Goal: Check status

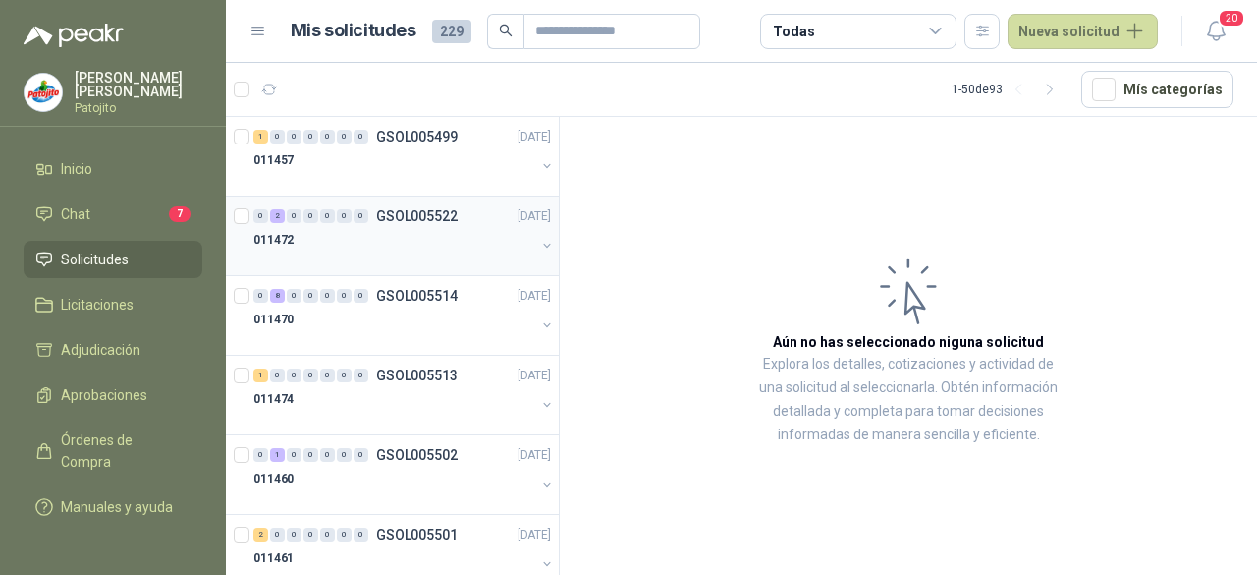
click at [413, 251] on div at bounding box center [394, 259] width 282 height 16
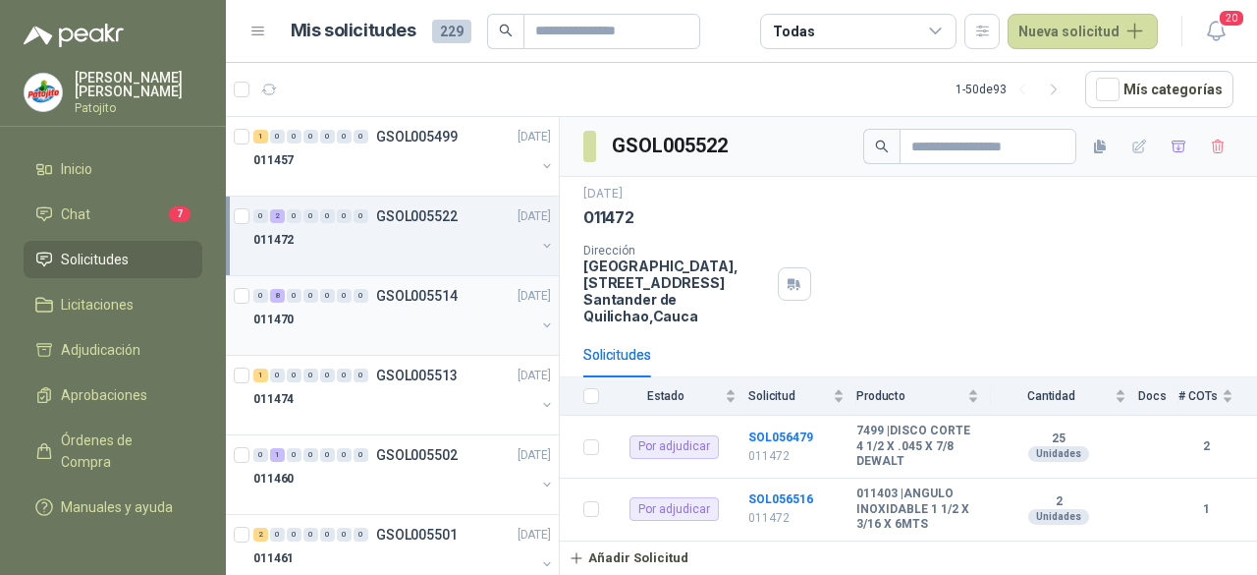
click at [389, 331] on div at bounding box center [394, 339] width 282 height 16
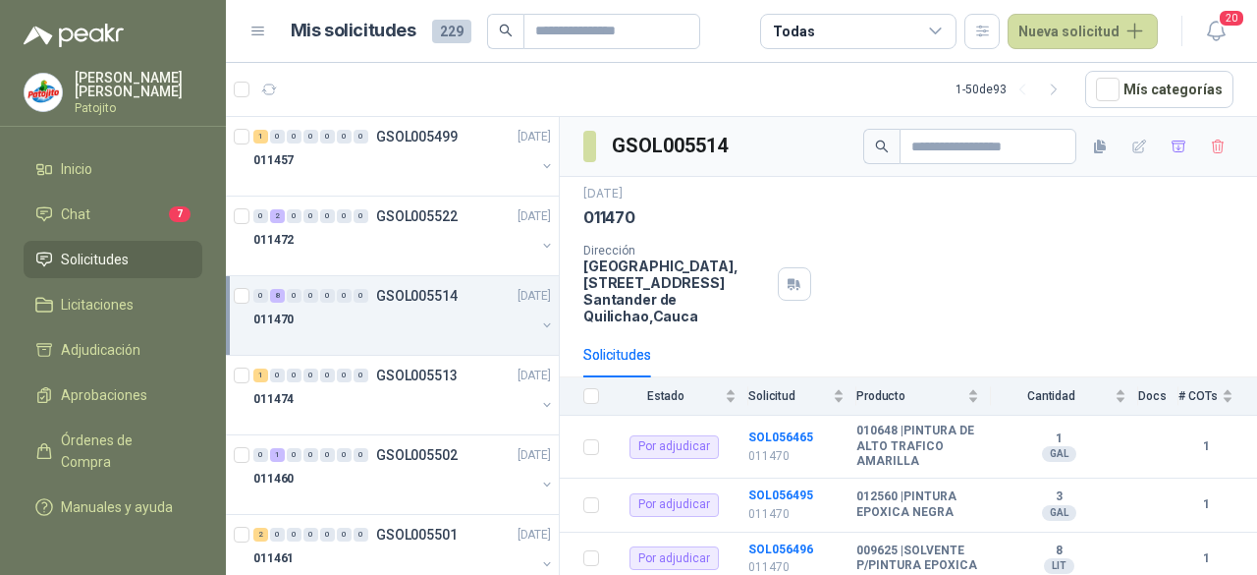
scroll to position [309, 0]
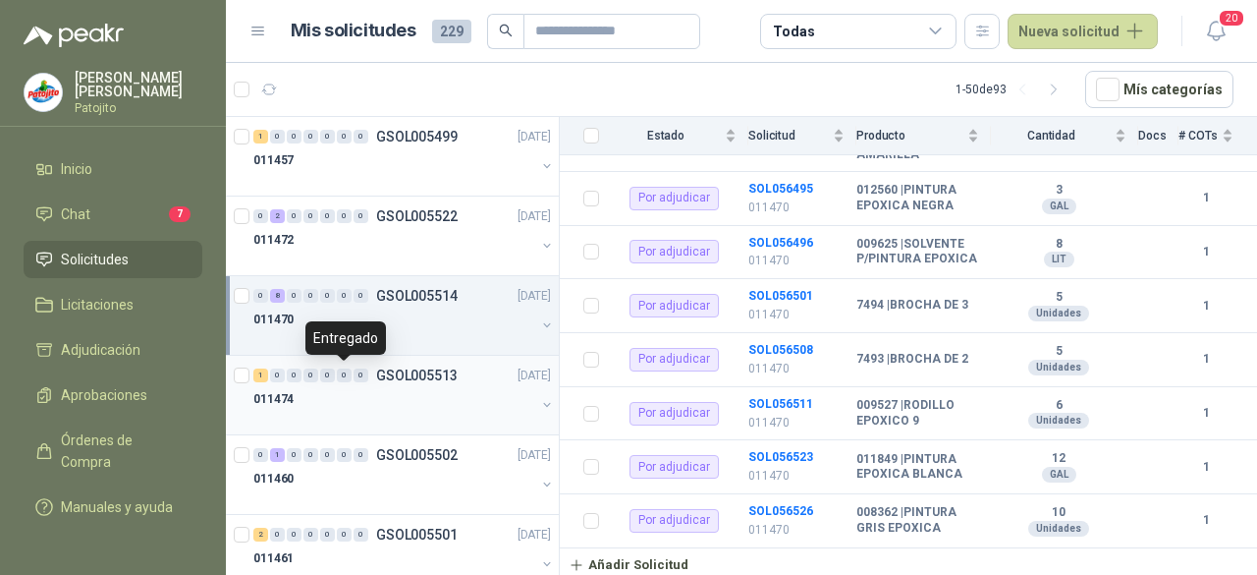
click at [338, 370] on div "0" at bounding box center [344, 375] width 15 height 14
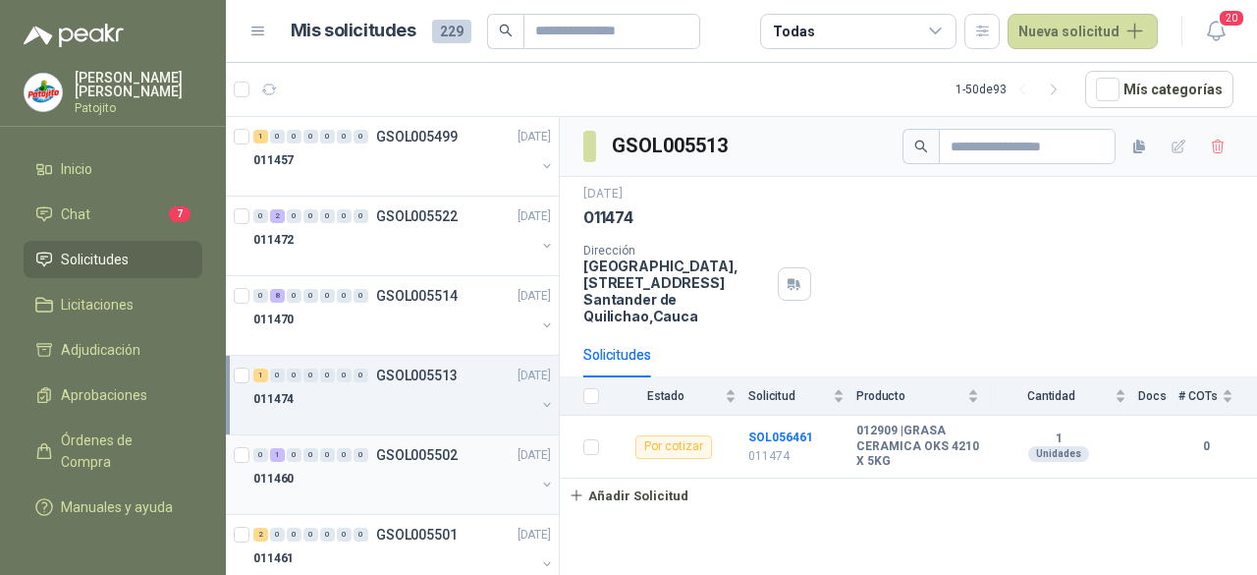
click at [353, 486] on div "011460" at bounding box center [394, 479] width 282 height 24
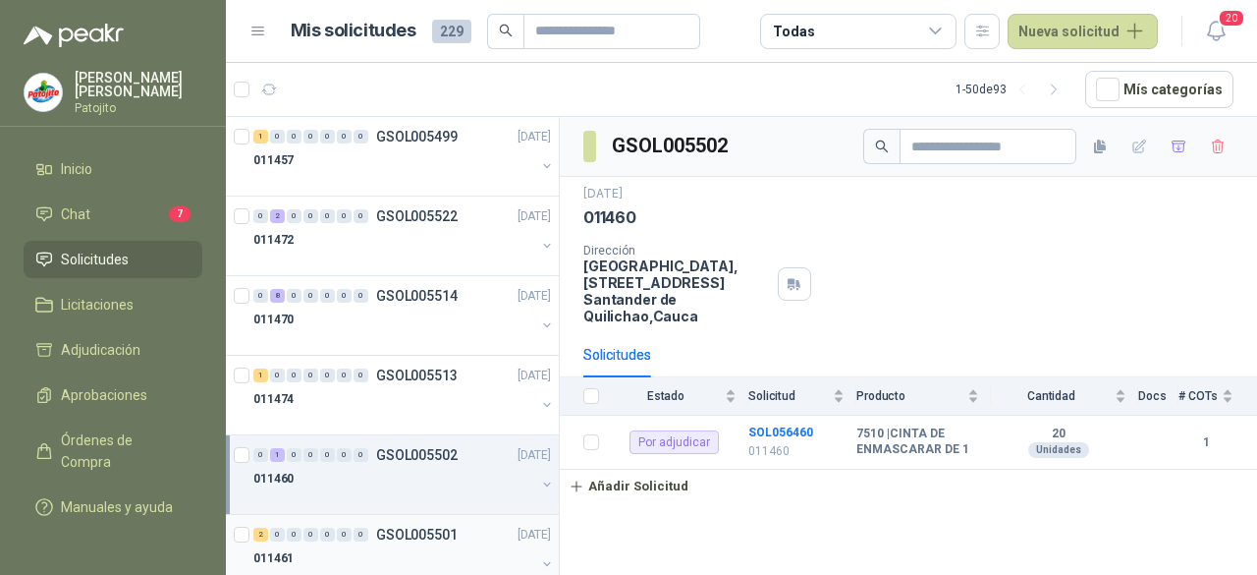
click at [343, 546] on div "011461" at bounding box center [394, 558] width 282 height 24
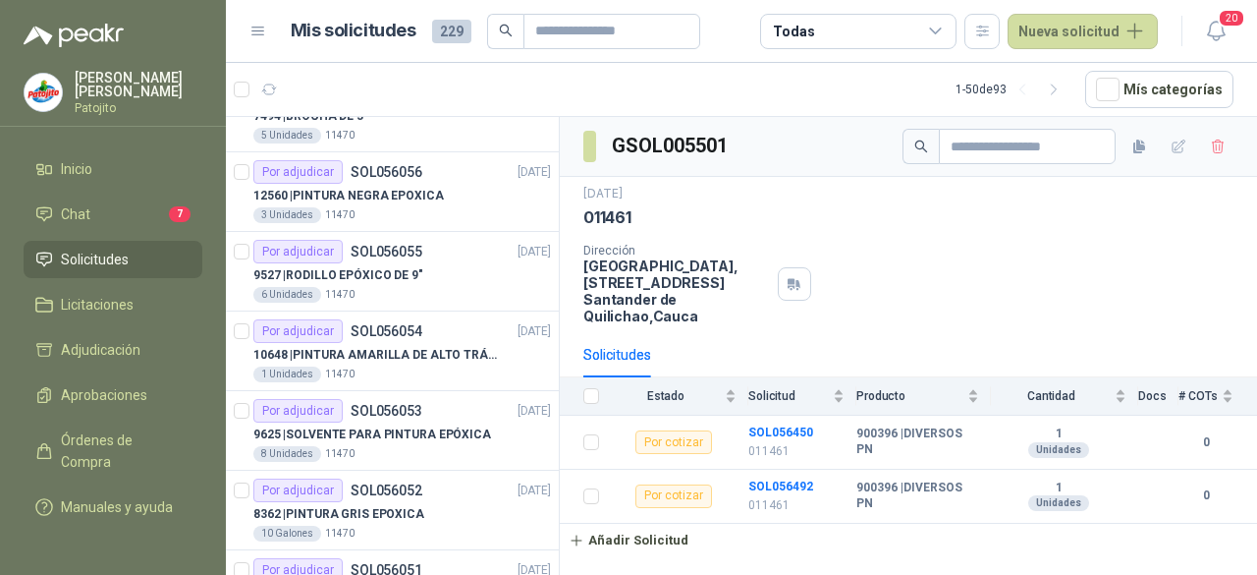
scroll to position [2441, 0]
